Goal: Navigation & Orientation: Find specific page/section

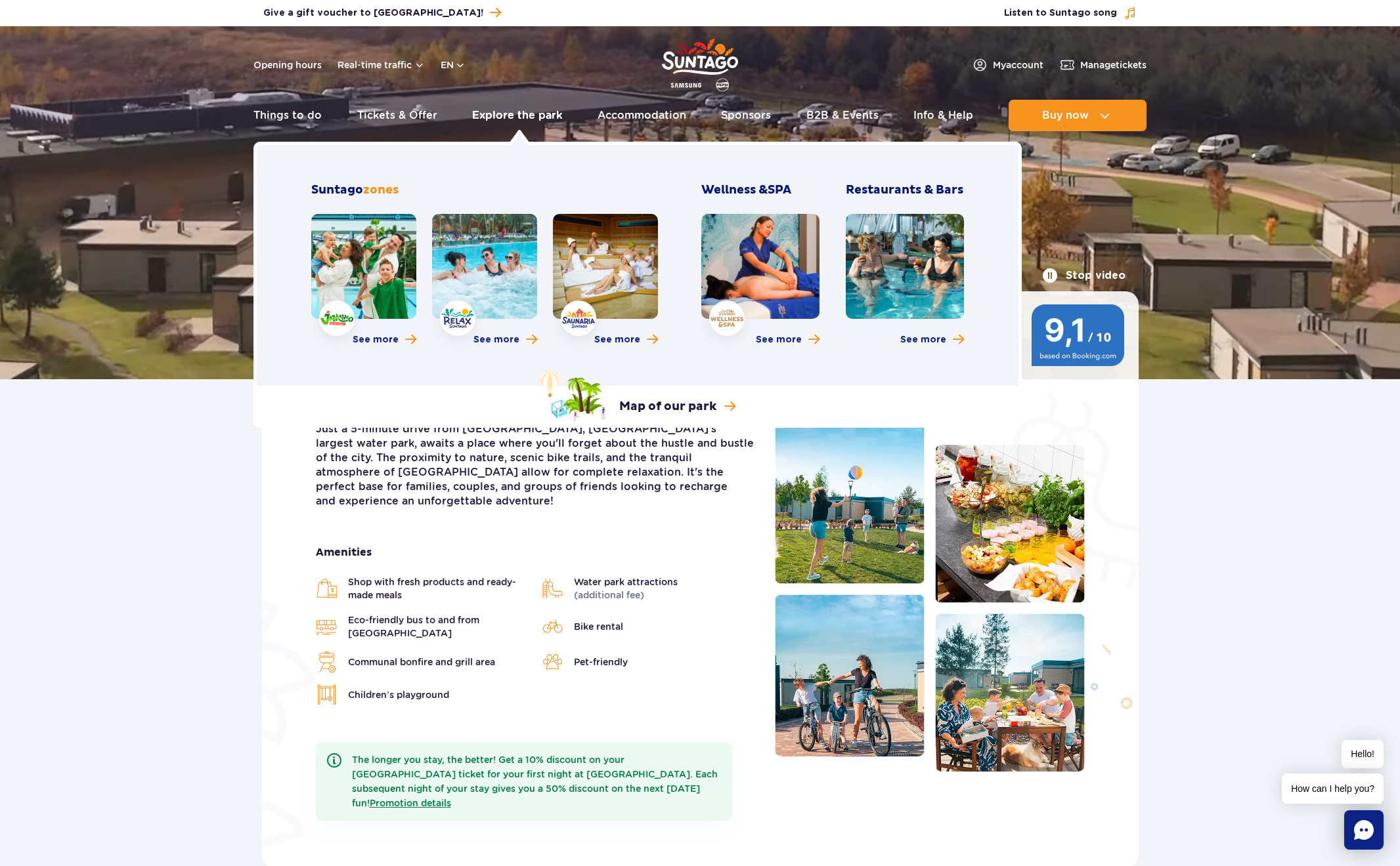
click at [520, 114] on link "Explore the park" at bounding box center [516, 115] width 90 height 31
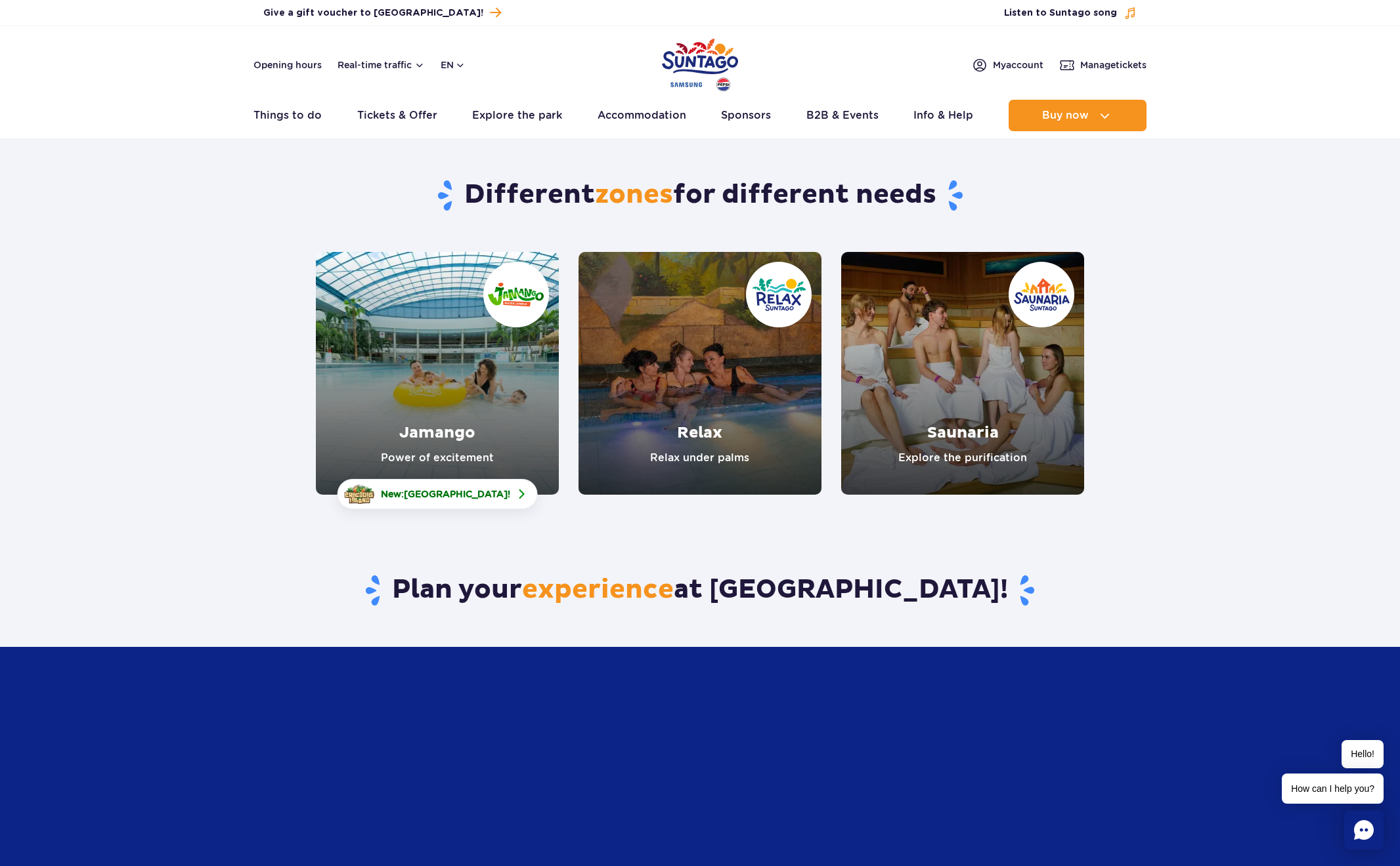
click at [738, 387] on link "Relax" at bounding box center [700, 373] width 243 height 243
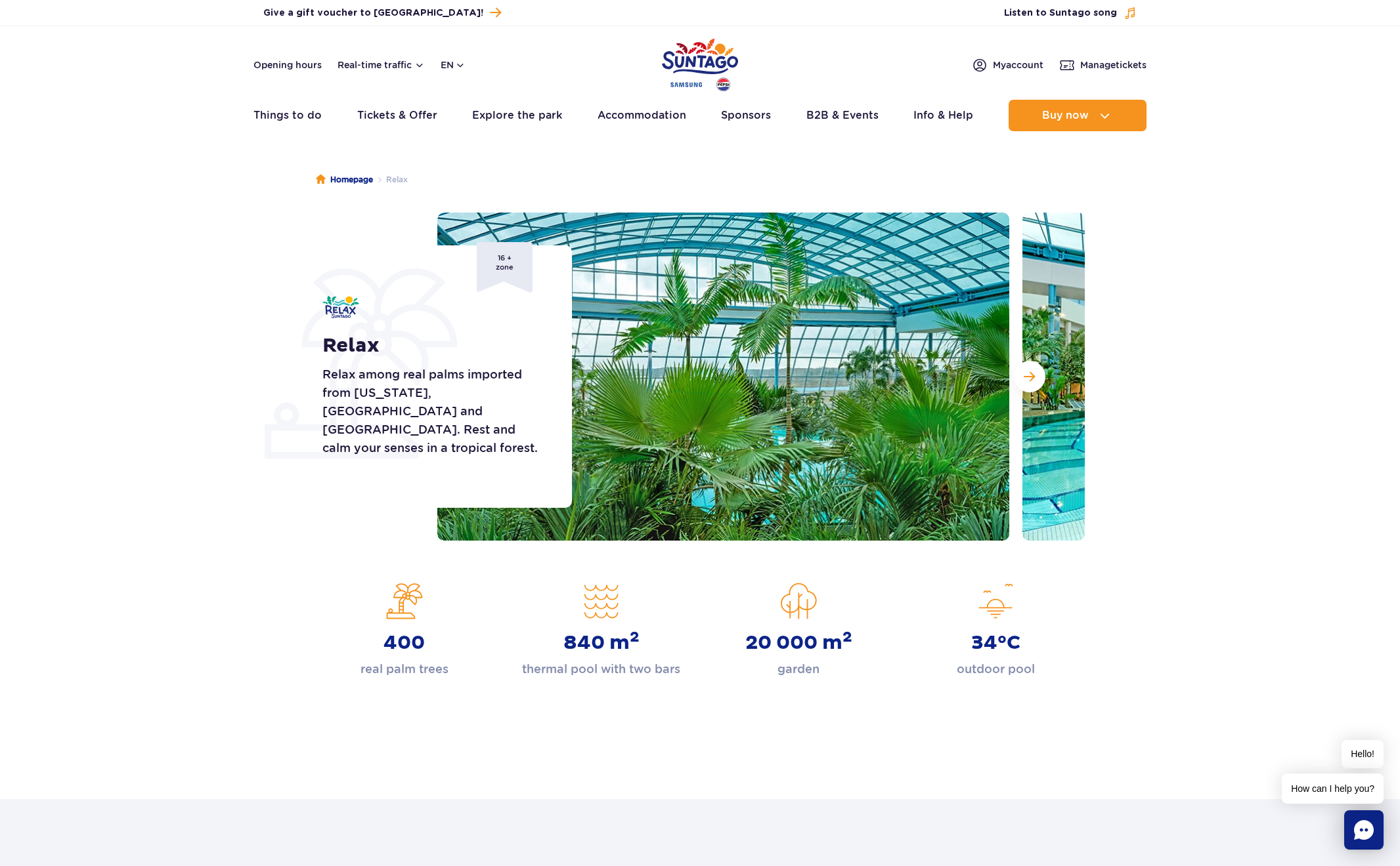
click at [1045, 374] on img at bounding box center [1307, 376] width 572 height 328
click at [1036, 374] on button "Next slide" at bounding box center [1029, 377] width 31 height 31
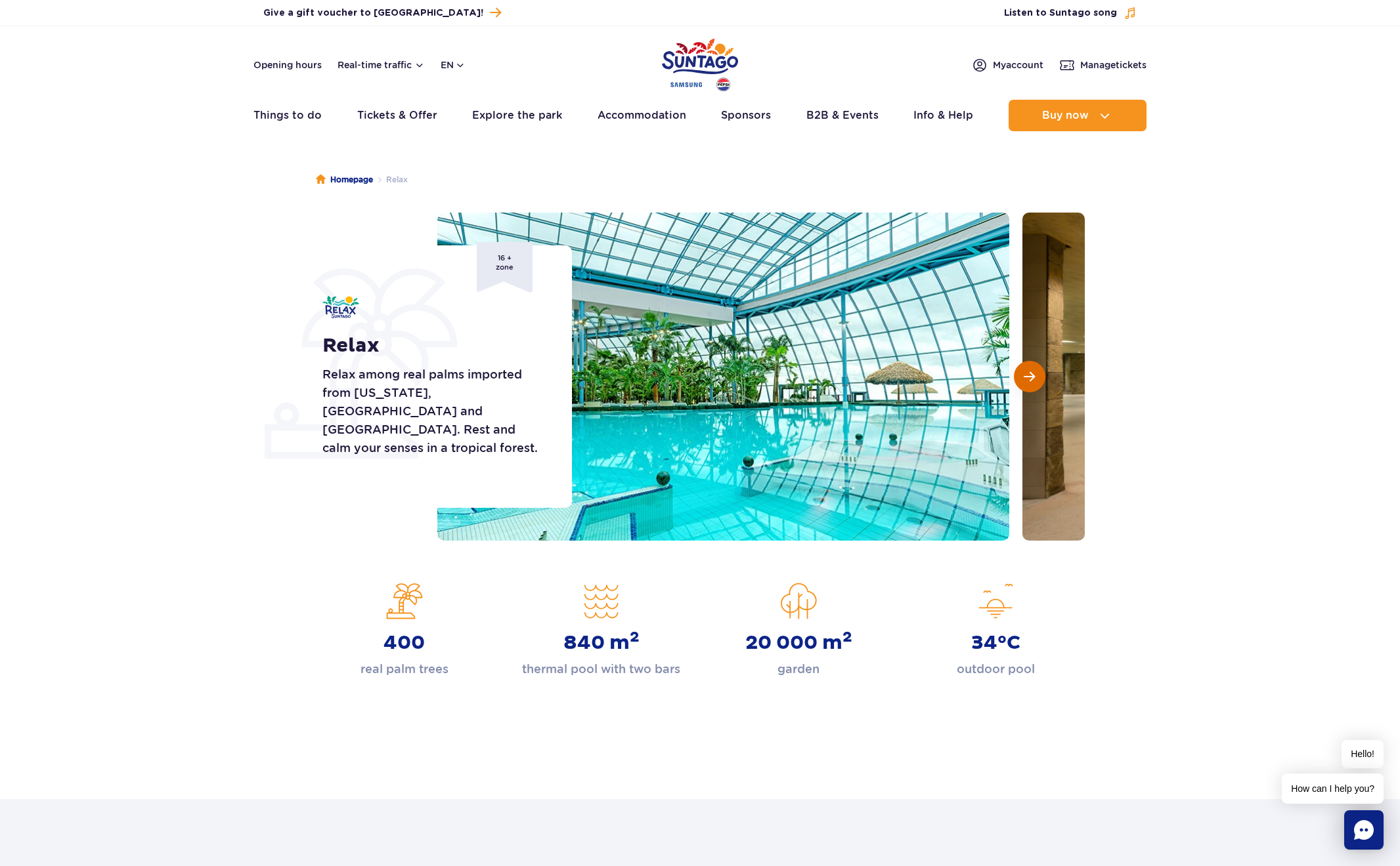
click at [1034, 375] on span "Next slide" at bounding box center [1028, 377] width 11 height 12
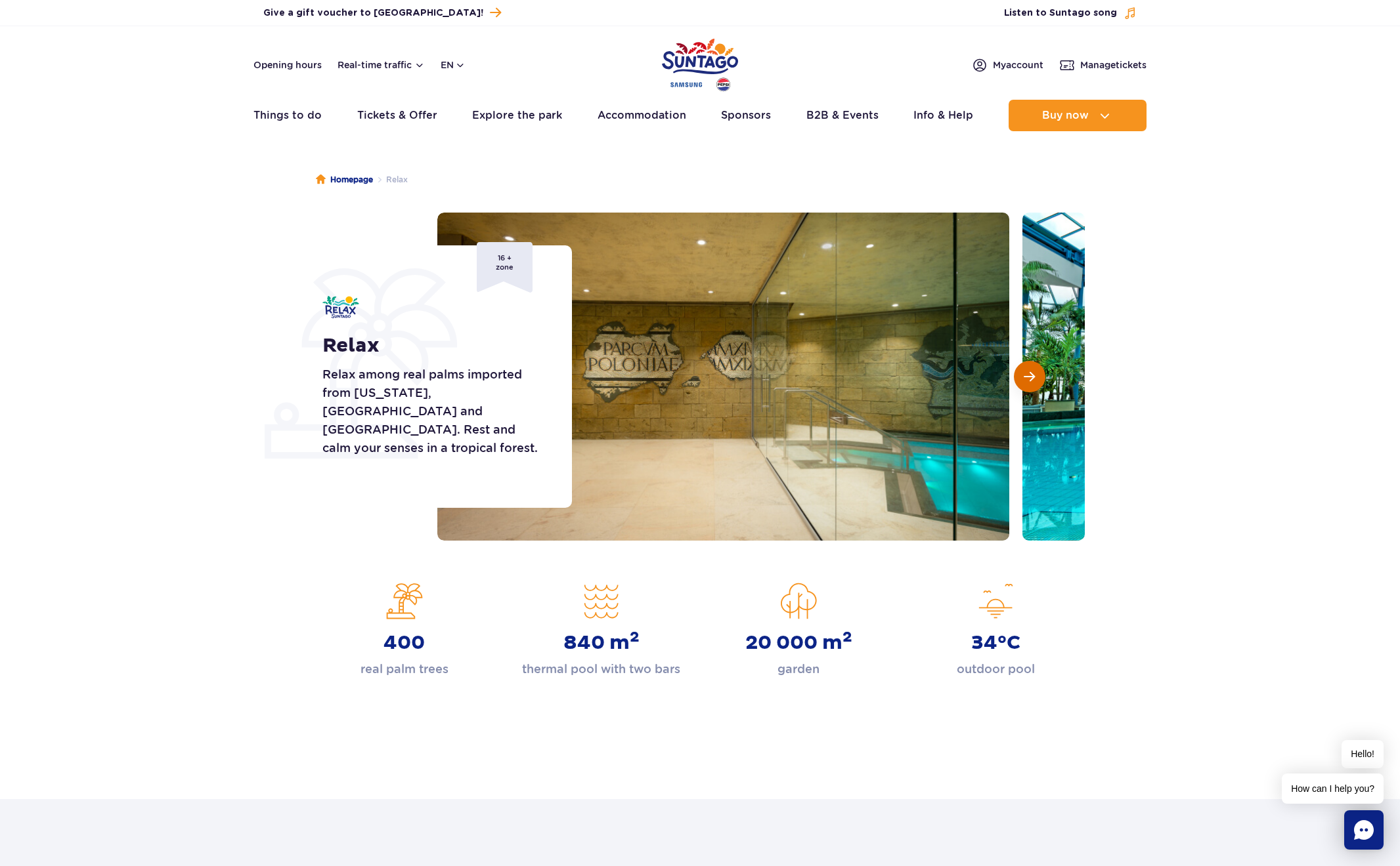
click at [1034, 375] on span "Next slide" at bounding box center [1028, 377] width 11 height 12
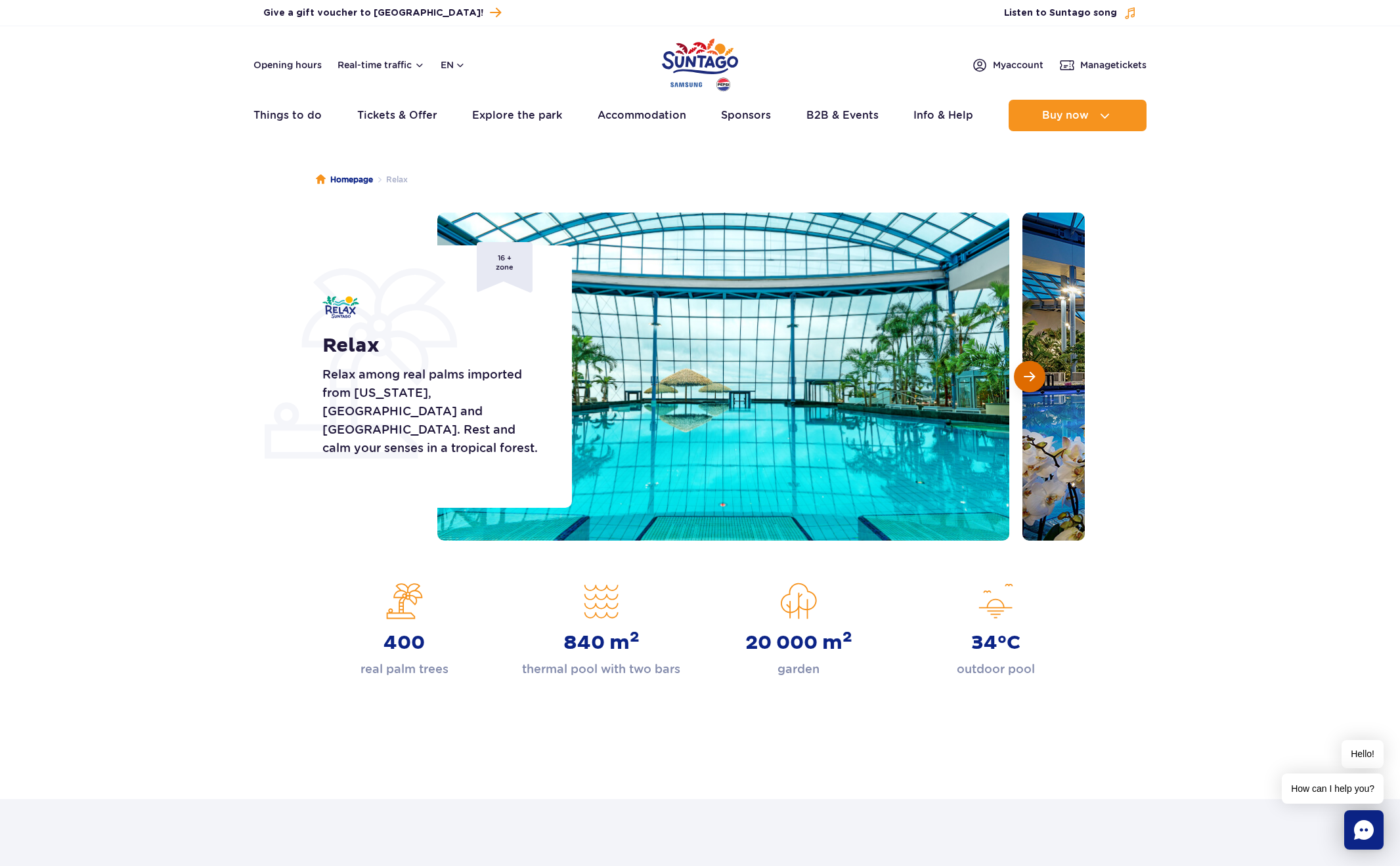
click at [1034, 375] on span "Next slide" at bounding box center [1028, 377] width 11 height 12
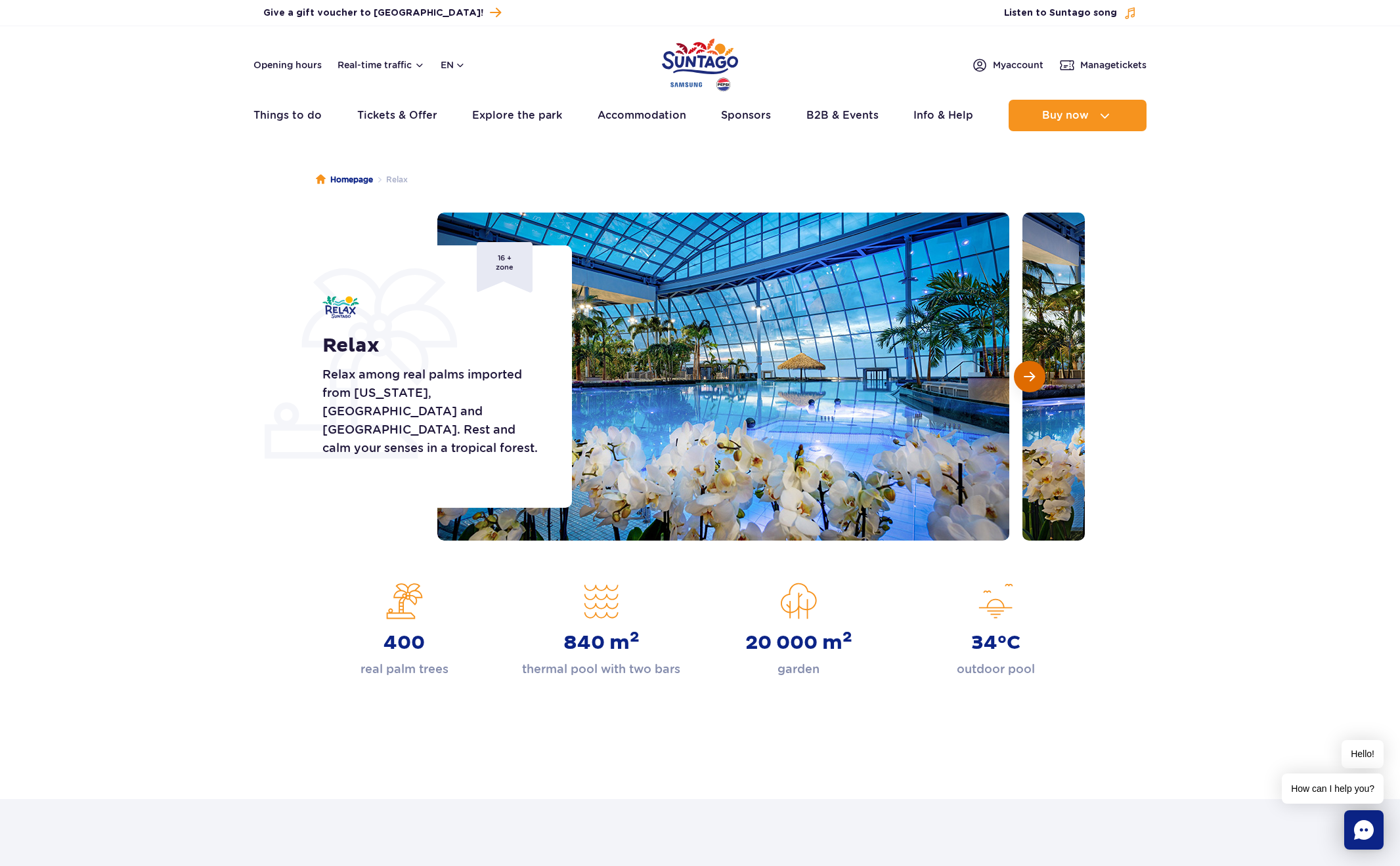
click at [1034, 373] on span "Next slide" at bounding box center [1028, 377] width 11 height 12
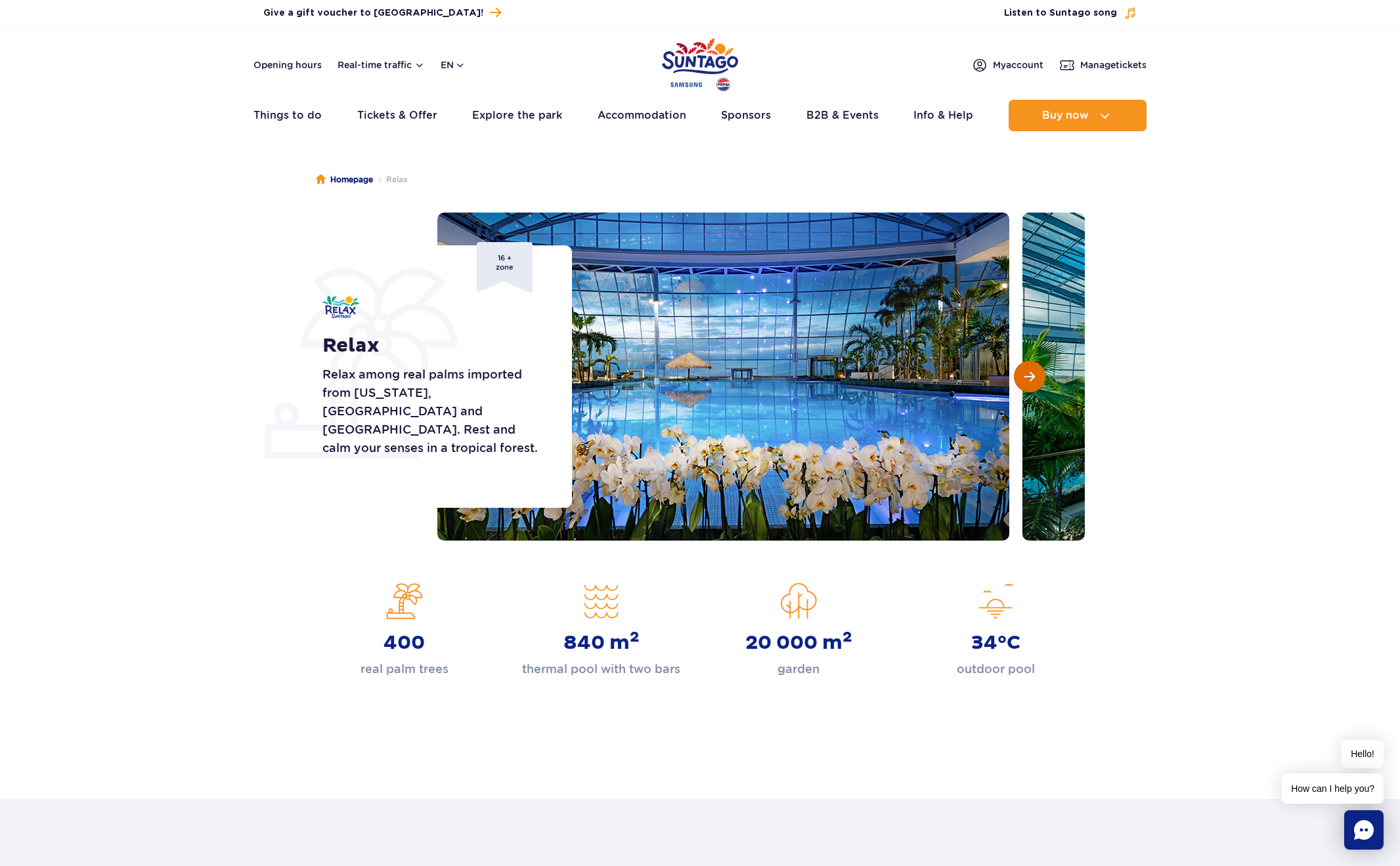
click at [1034, 373] on span "Next slide" at bounding box center [1028, 377] width 11 height 12
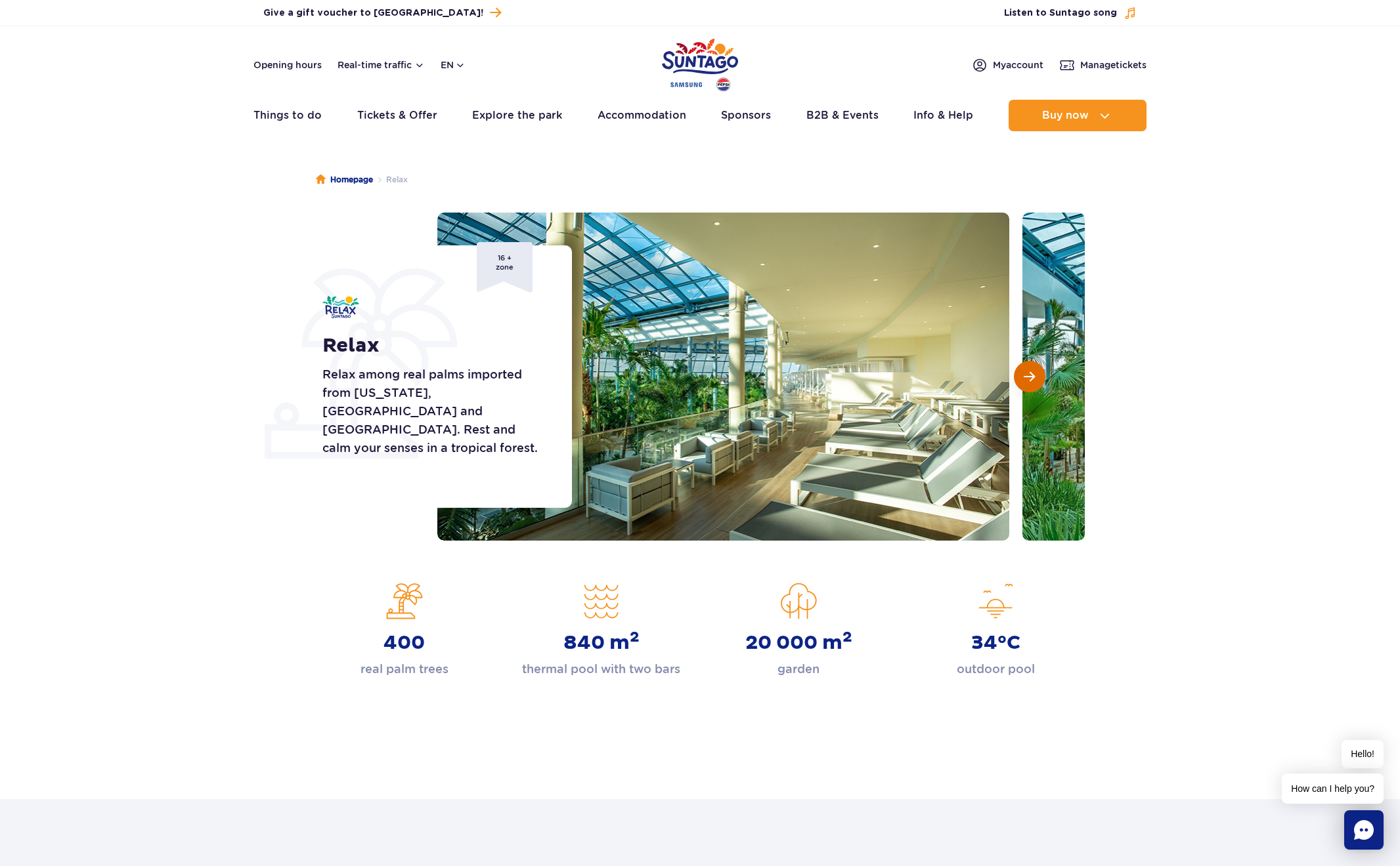
click at [1034, 374] on span "Next slide" at bounding box center [1028, 377] width 11 height 12
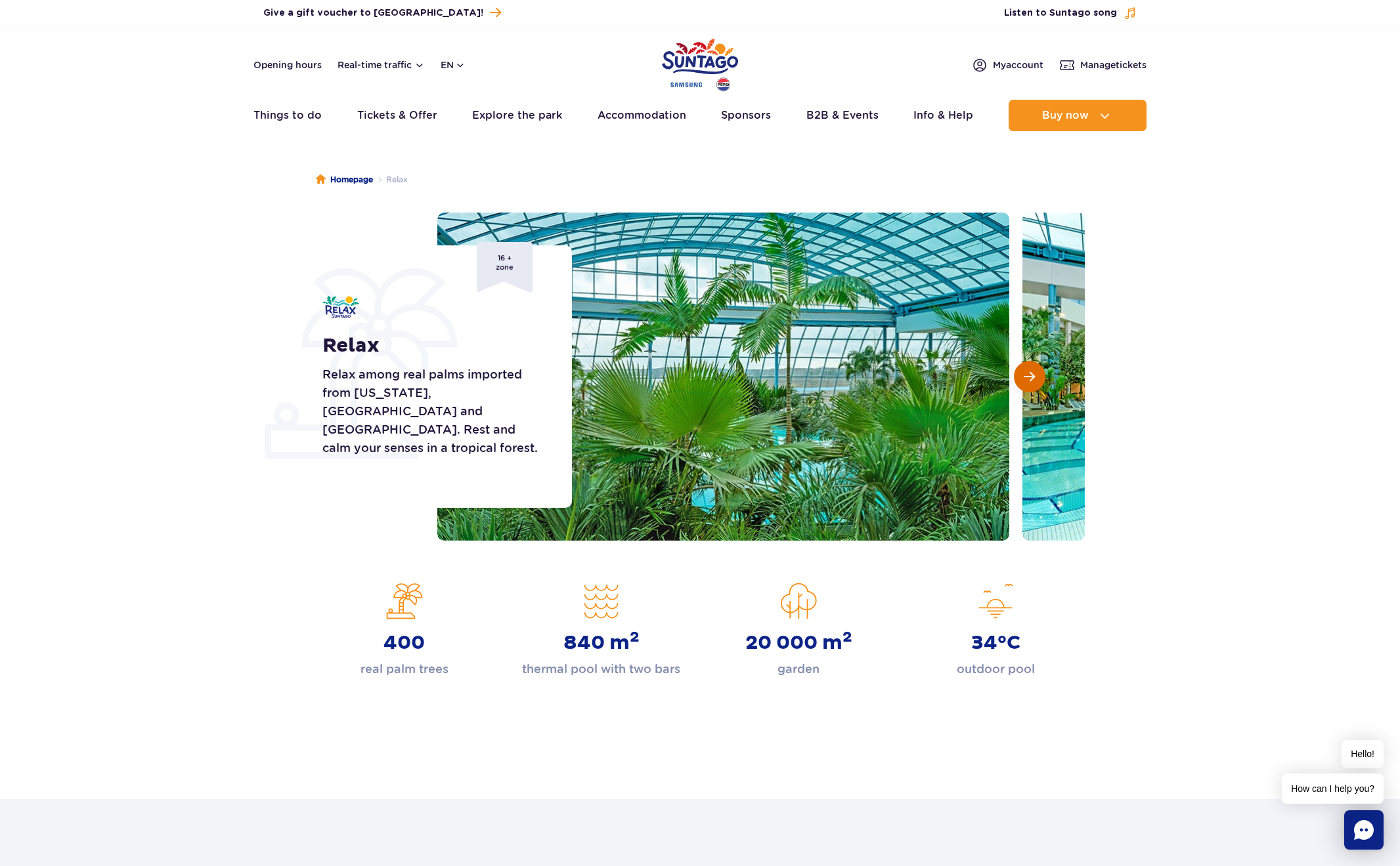
click at [1034, 375] on span "Next slide" at bounding box center [1028, 377] width 11 height 12
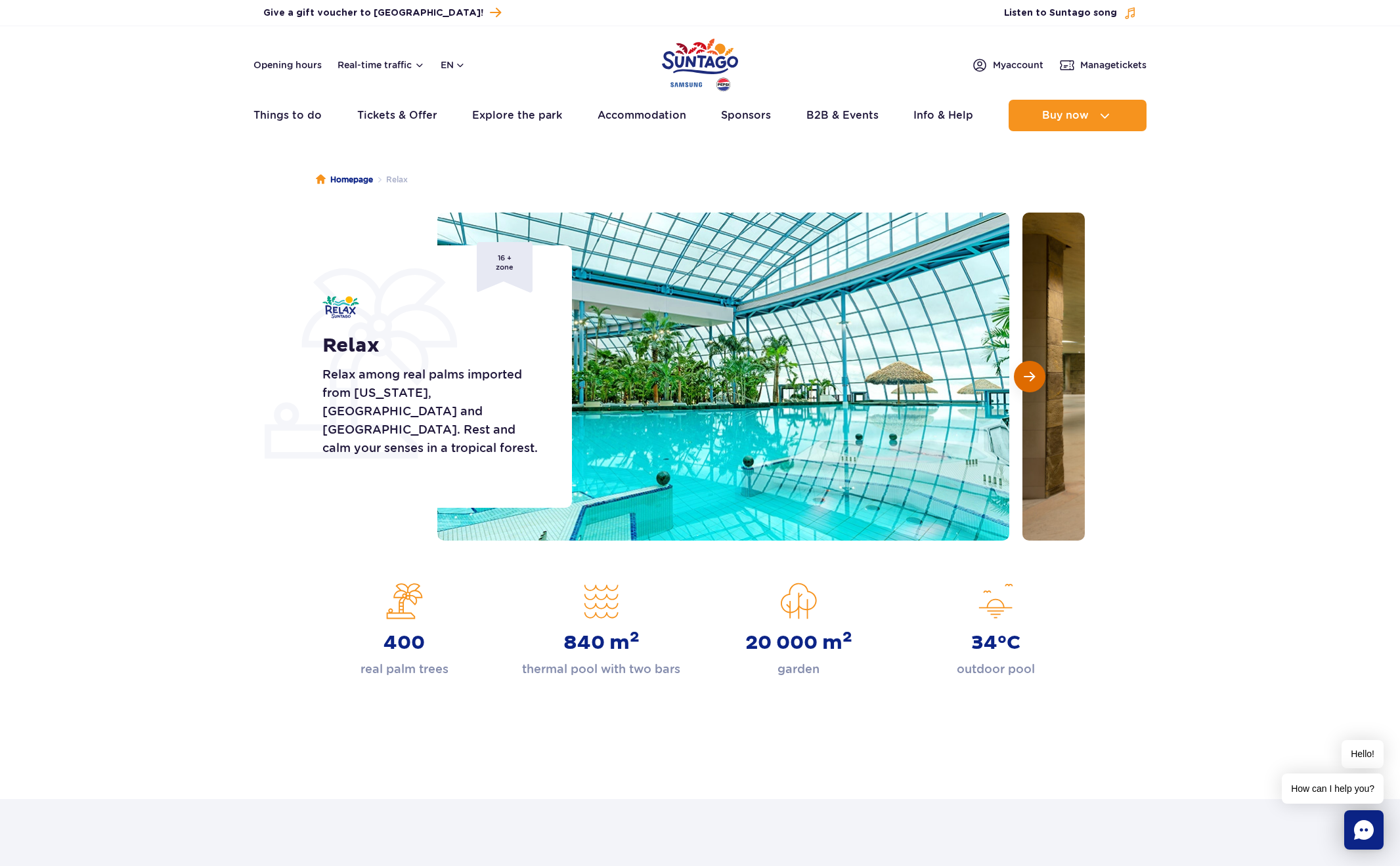
click at [1034, 375] on span "Next slide" at bounding box center [1028, 377] width 11 height 12
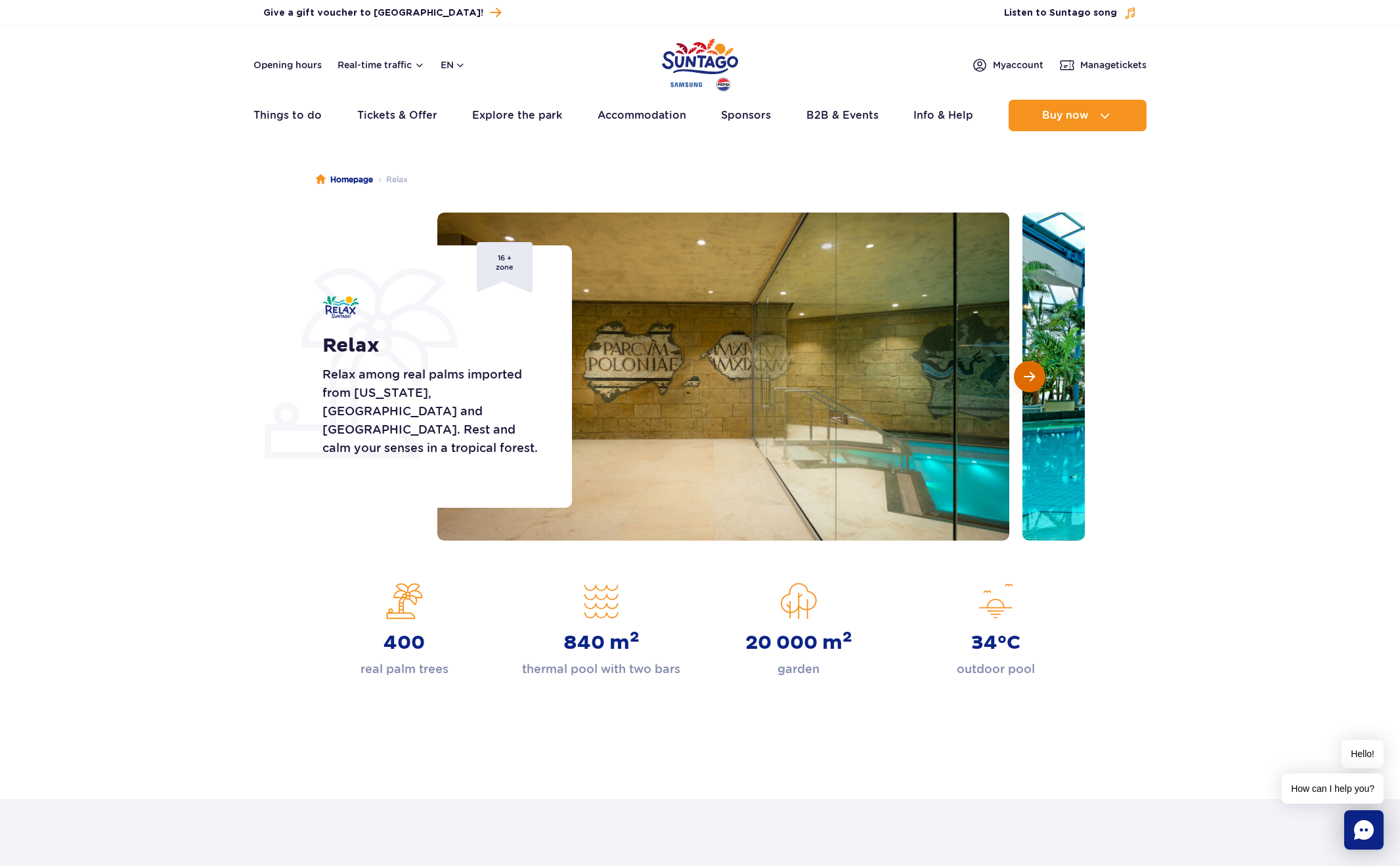
click at [1034, 375] on span "Next slide" at bounding box center [1028, 377] width 11 height 12
